Goal: Task Accomplishment & Management: Use online tool/utility

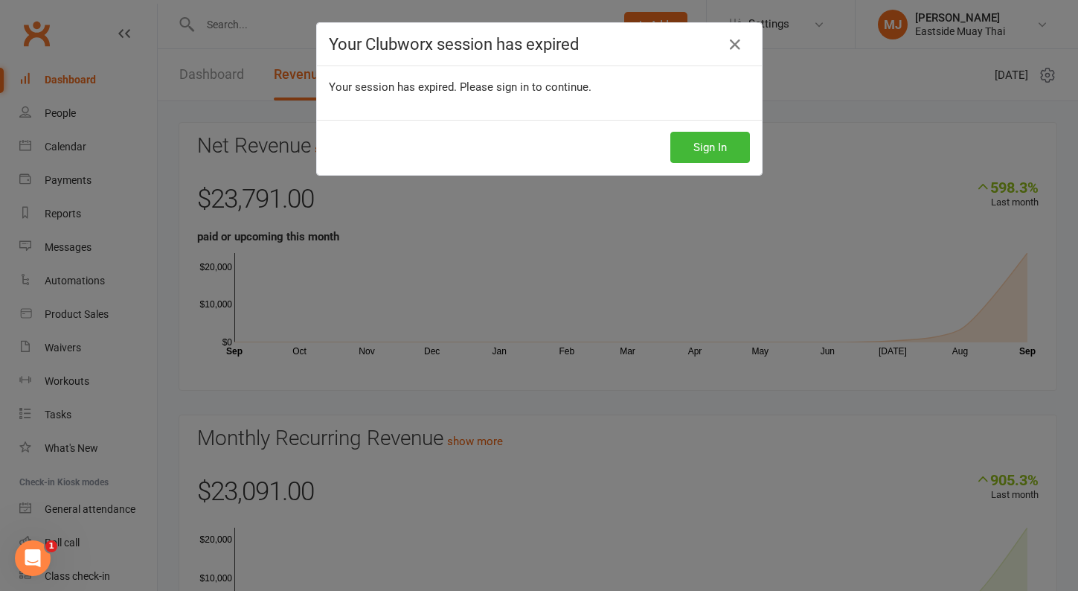
scroll to position [22, 0]
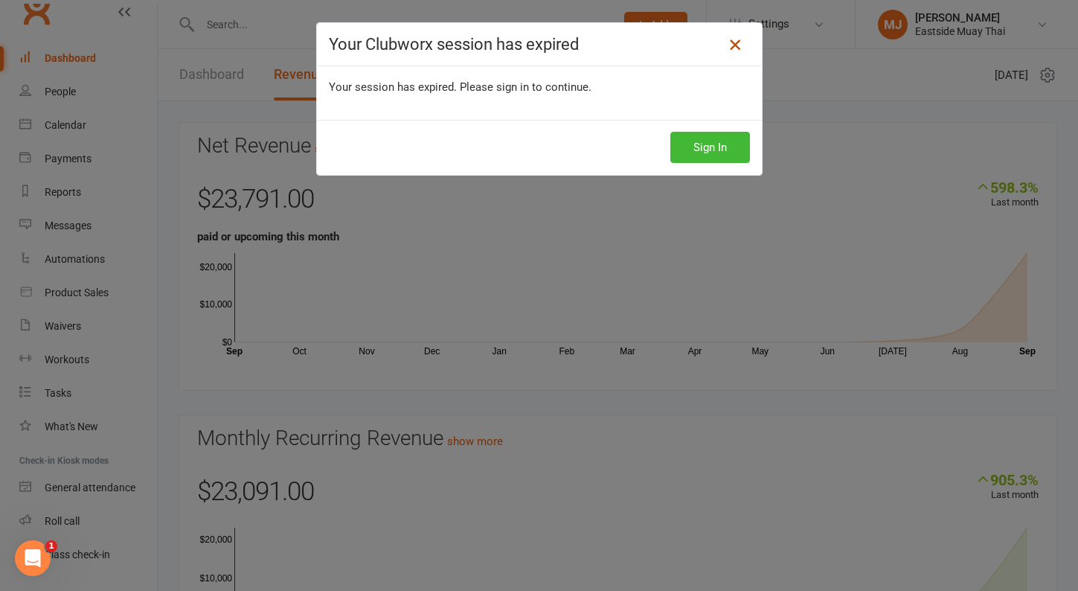
click at [739, 51] on icon at bounding box center [735, 45] width 18 height 18
click at [723, 147] on button "Sign In" at bounding box center [710, 147] width 80 height 31
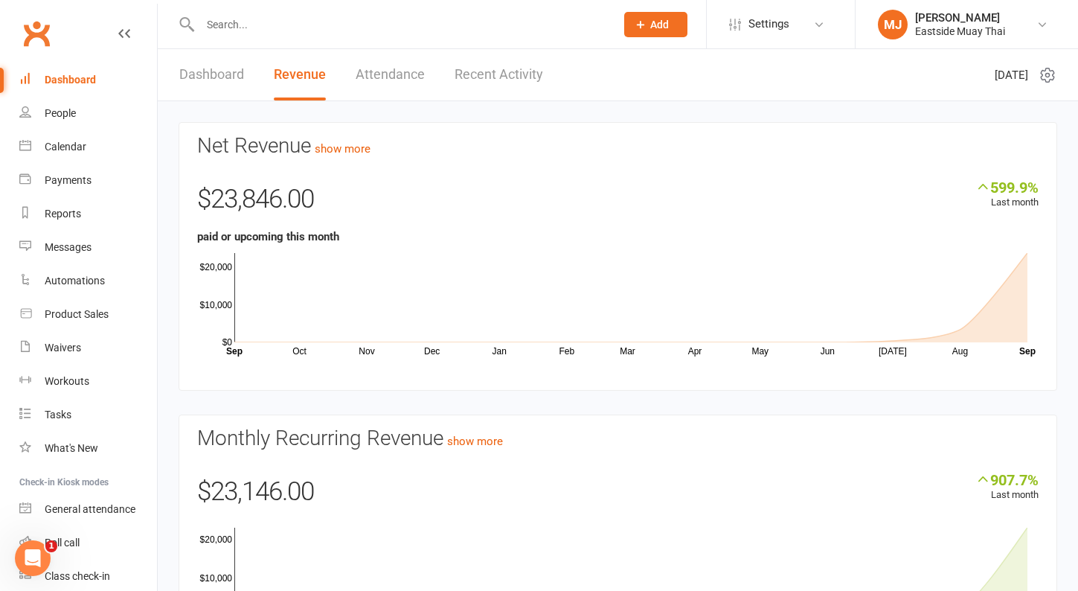
click at [309, 79] on link "Revenue" at bounding box center [300, 74] width 52 height 51
click at [65, 210] on div "Reports" at bounding box center [63, 214] width 36 height 12
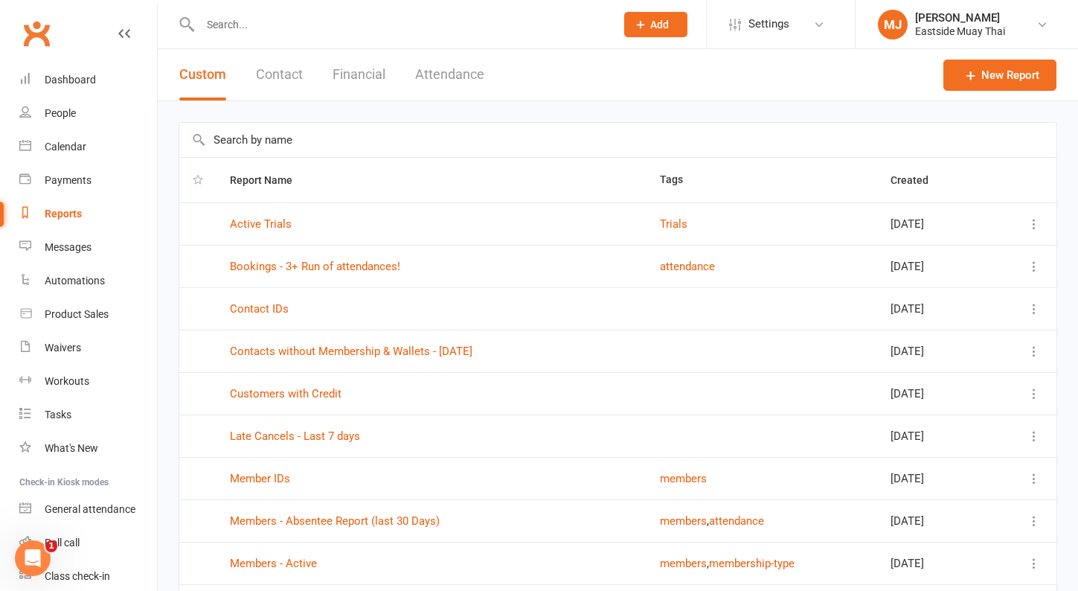
click at [356, 72] on button "Financial" at bounding box center [358, 74] width 53 height 51
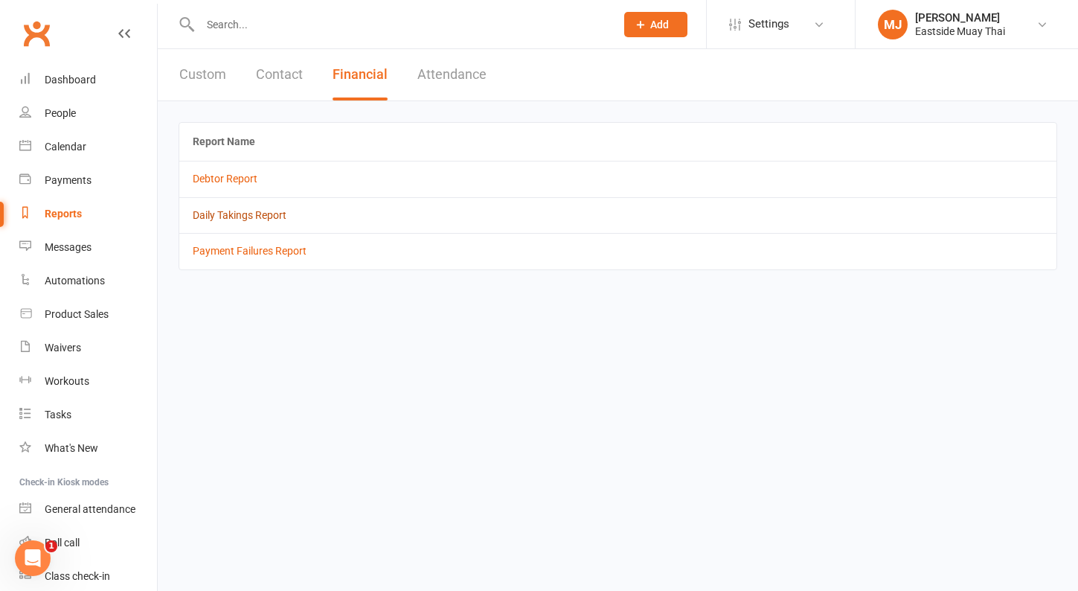
click at [254, 216] on link "Daily Takings Report" at bounding box center [240, 215] width 94 height 12
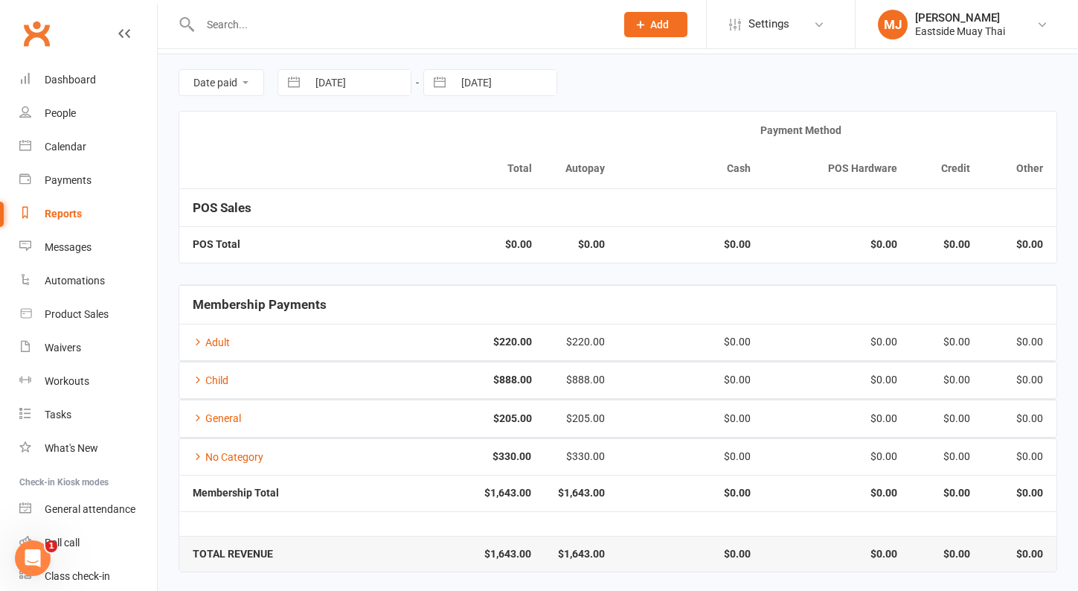
scroll to position [46, 0]
